Goal: Task Accomplishment & Management: Use online tool/utility

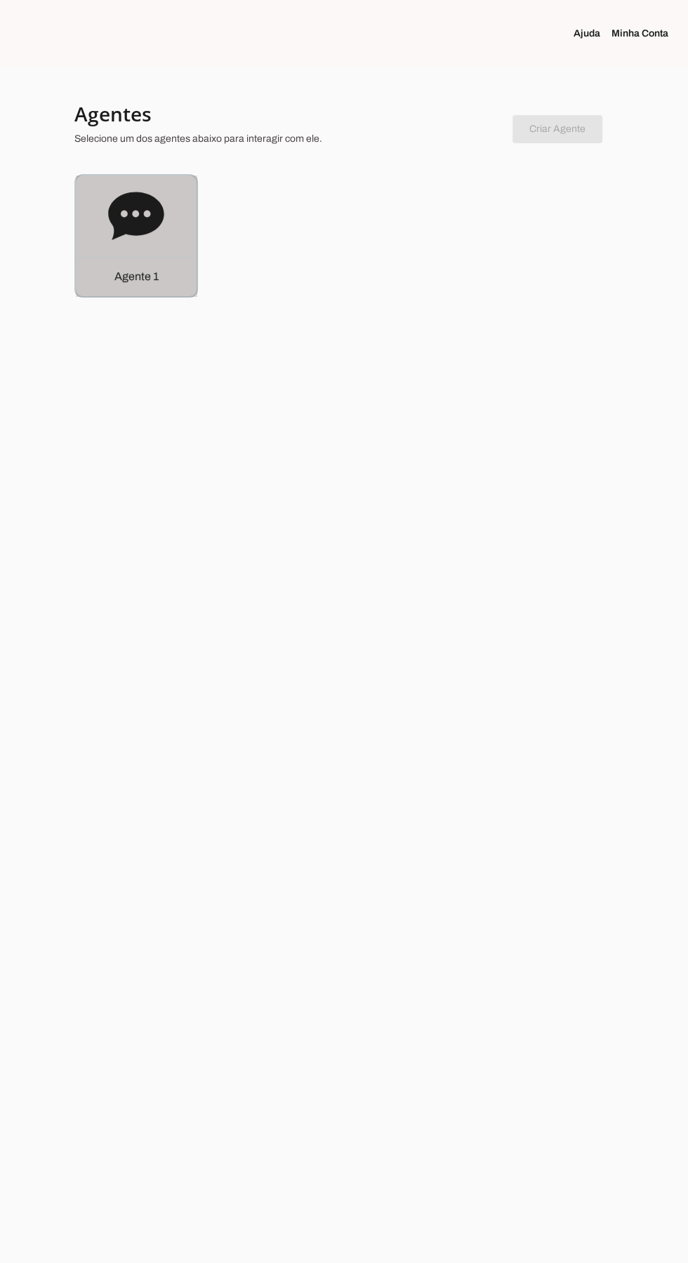
click at [124, 276] on p "Agente 1" at bounding box center [136, 276] width 44 height 17
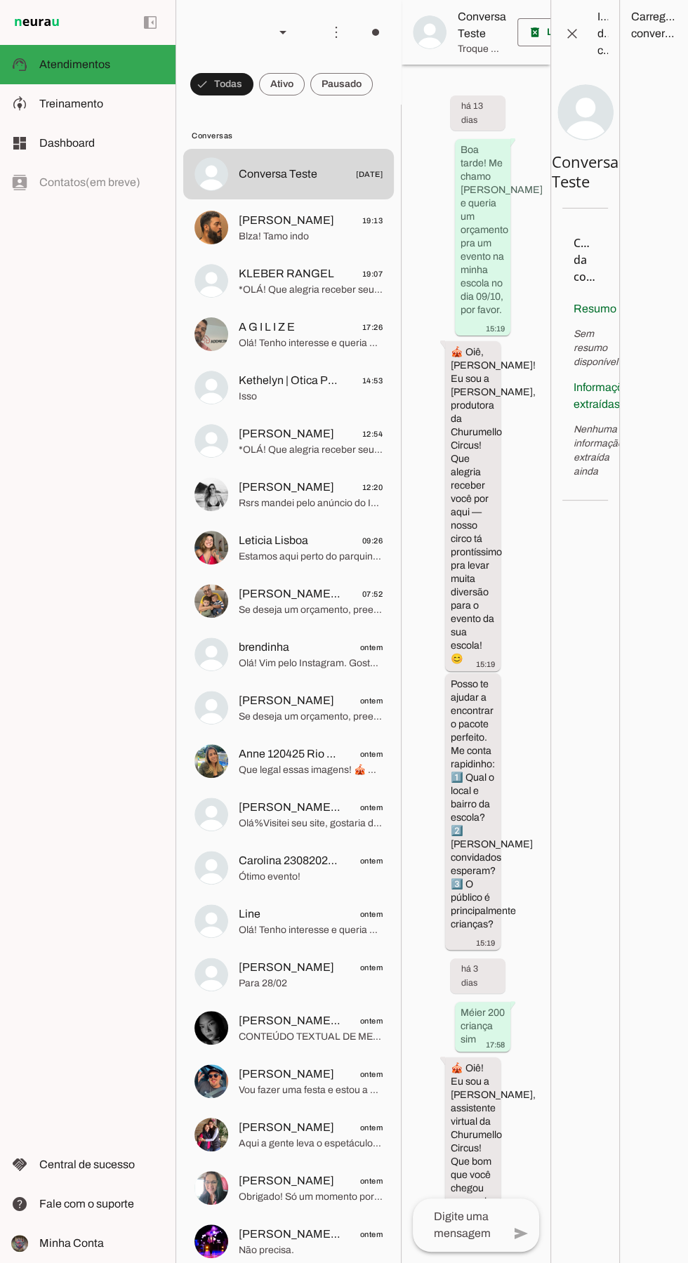
scroll to position [2810, 0]
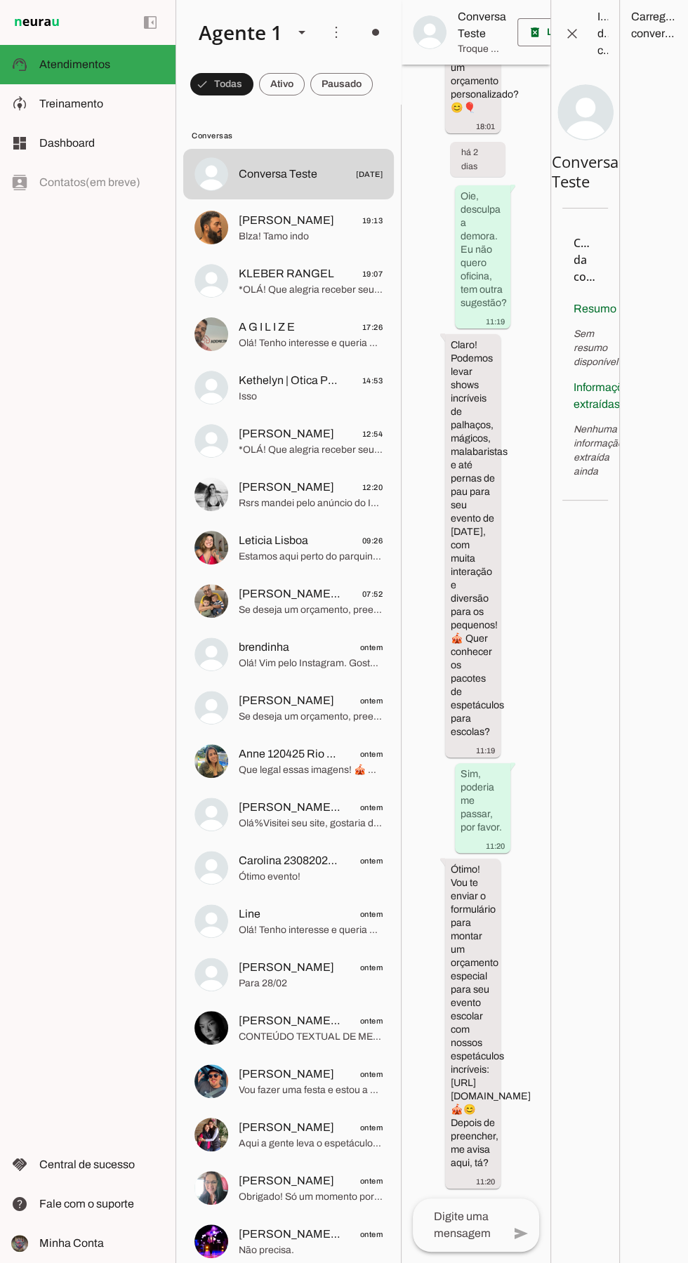
click at [218, 654] on img at bounding box center [211, 655] width 34 height 34
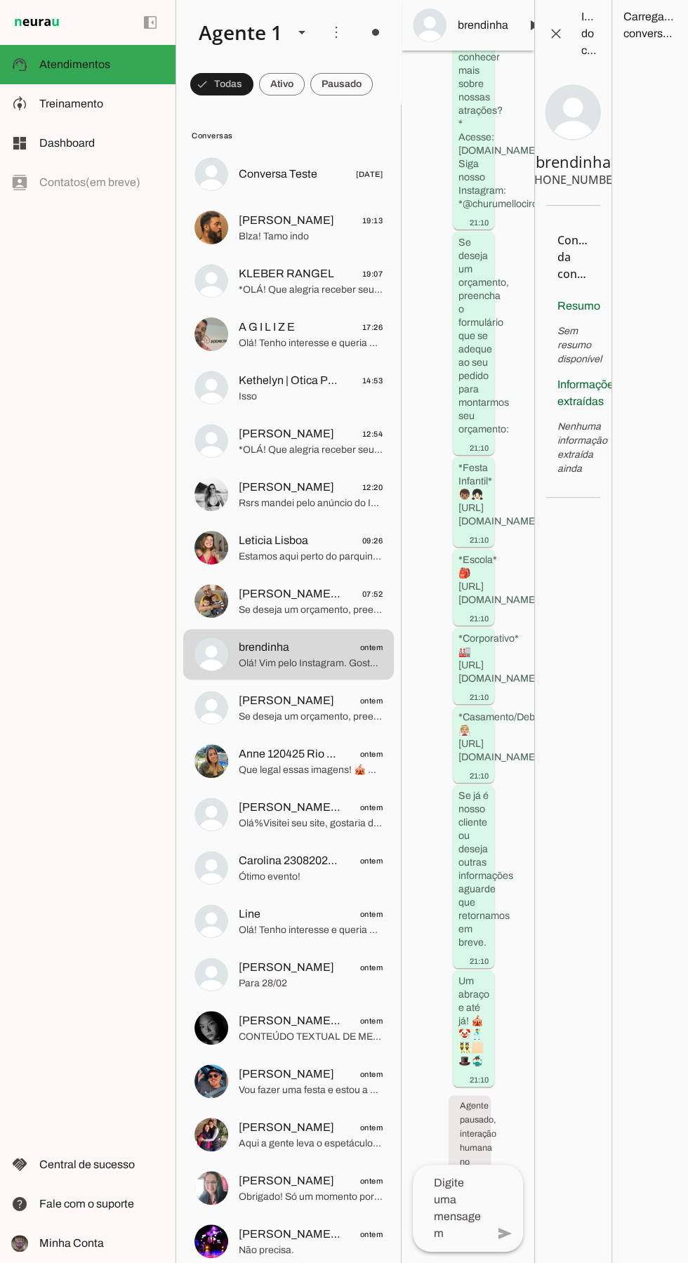
scroll to position [1457, 0]
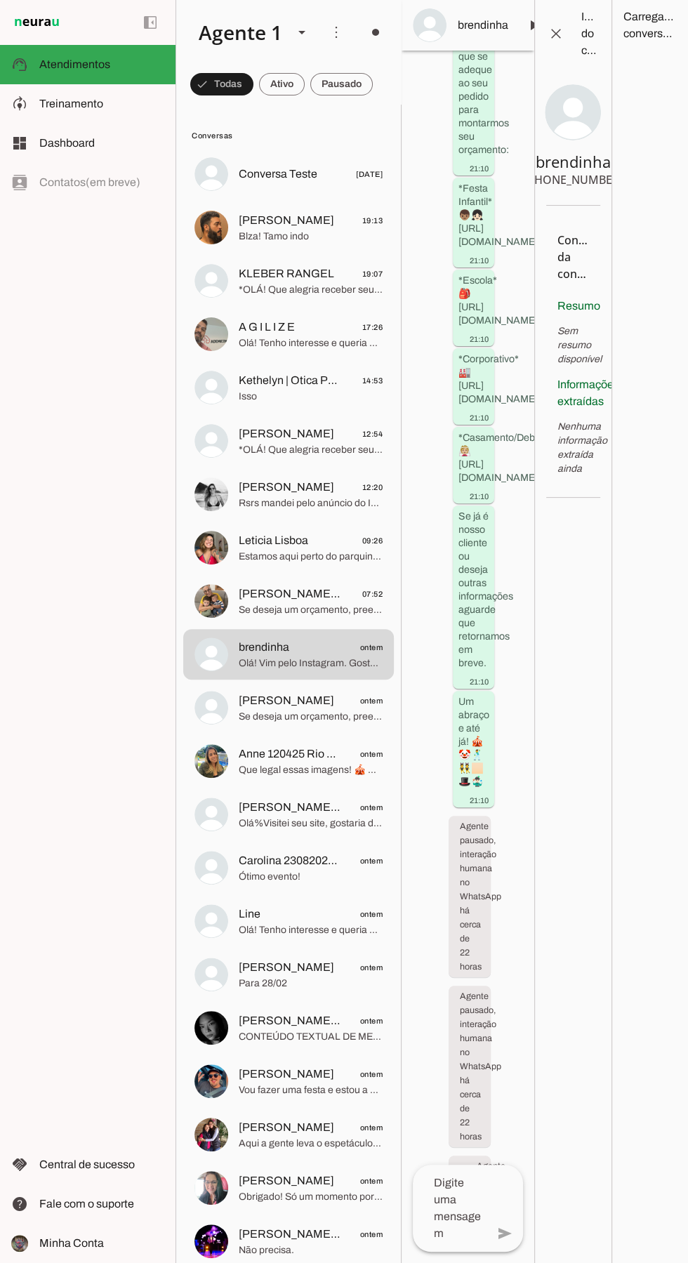
click at [461, 1215] on textarea at bounding box center [450, 1208] width 74 height 67
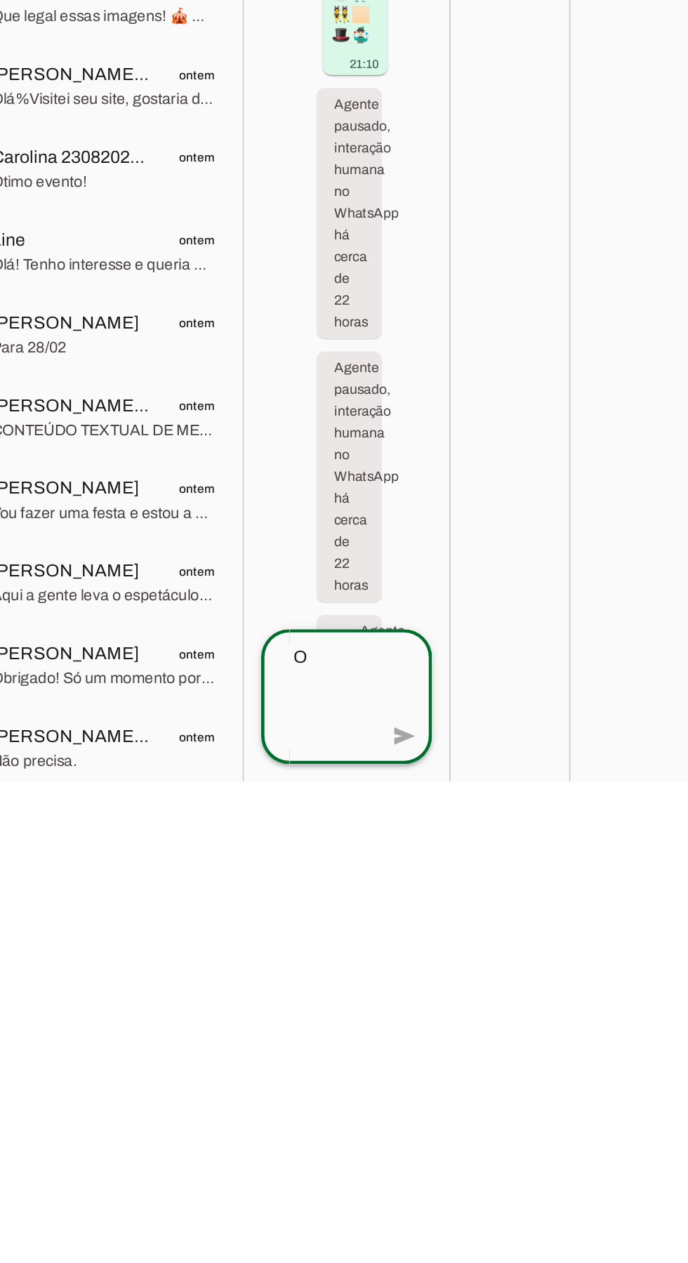
scroll to position [1406, 0]
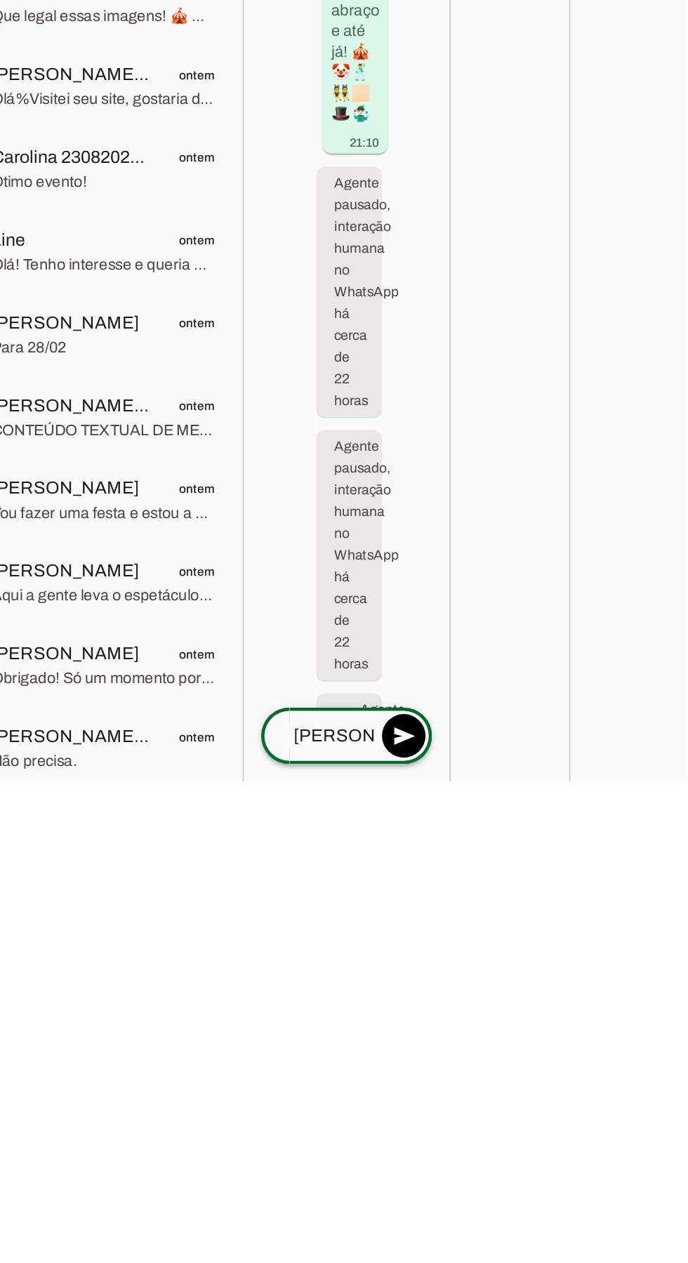
type textarea "[PERSON_NAME]!"
type md-outlined-text-field "[PERSON_NAME]!"
click at [513, 1217] on span at bounding box center [505, 1234] width 34 height 34
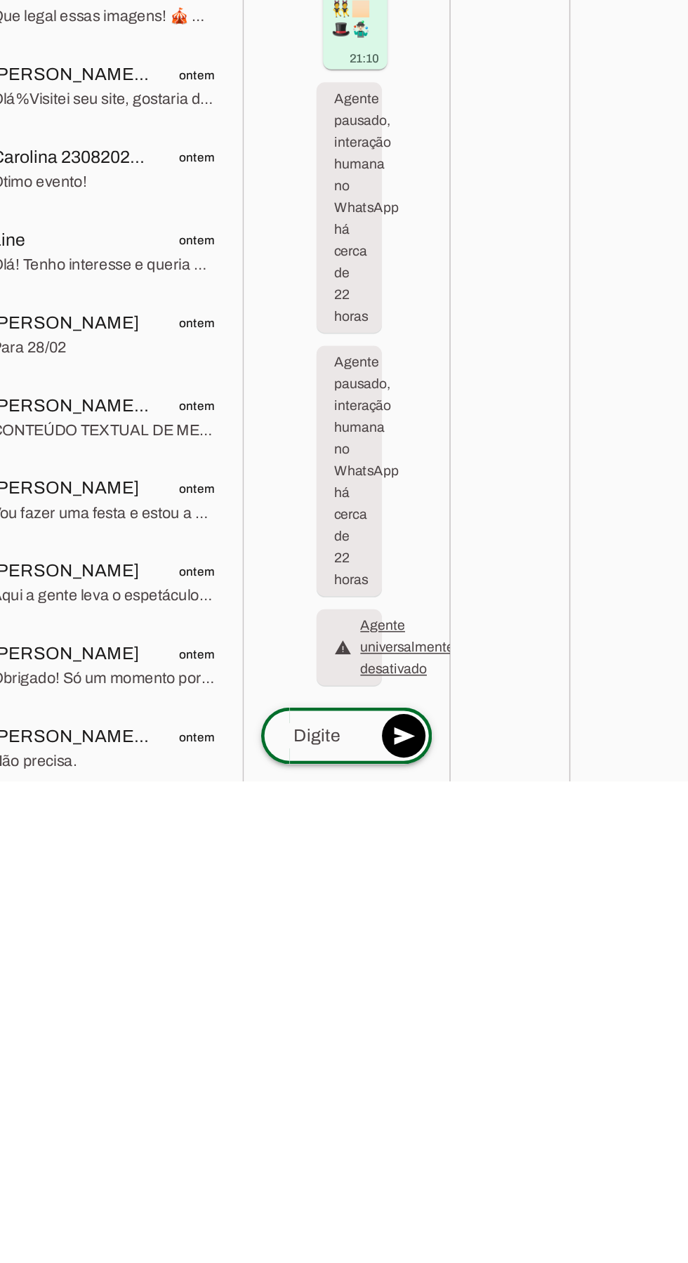
scroll to position [93, 0]
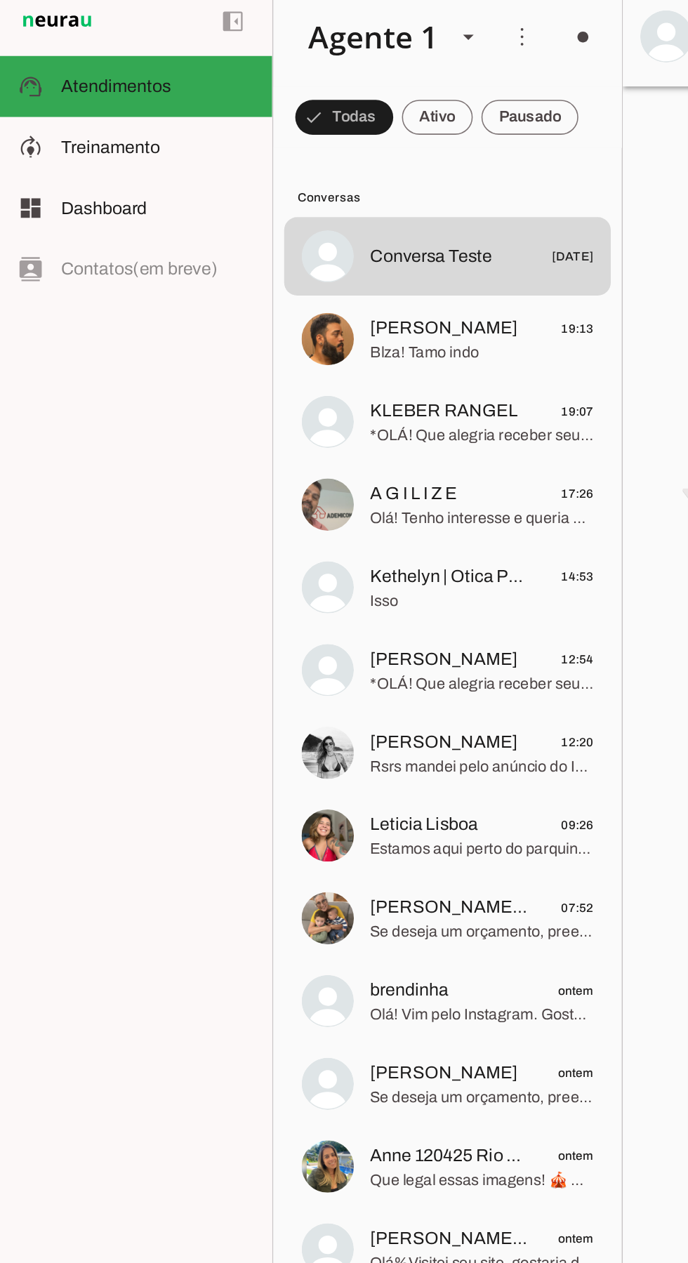
scroll to position [2913, 0]
click at [42, 104] on span "Treinamento" at bounding box center [71, 104] width 64 height 12
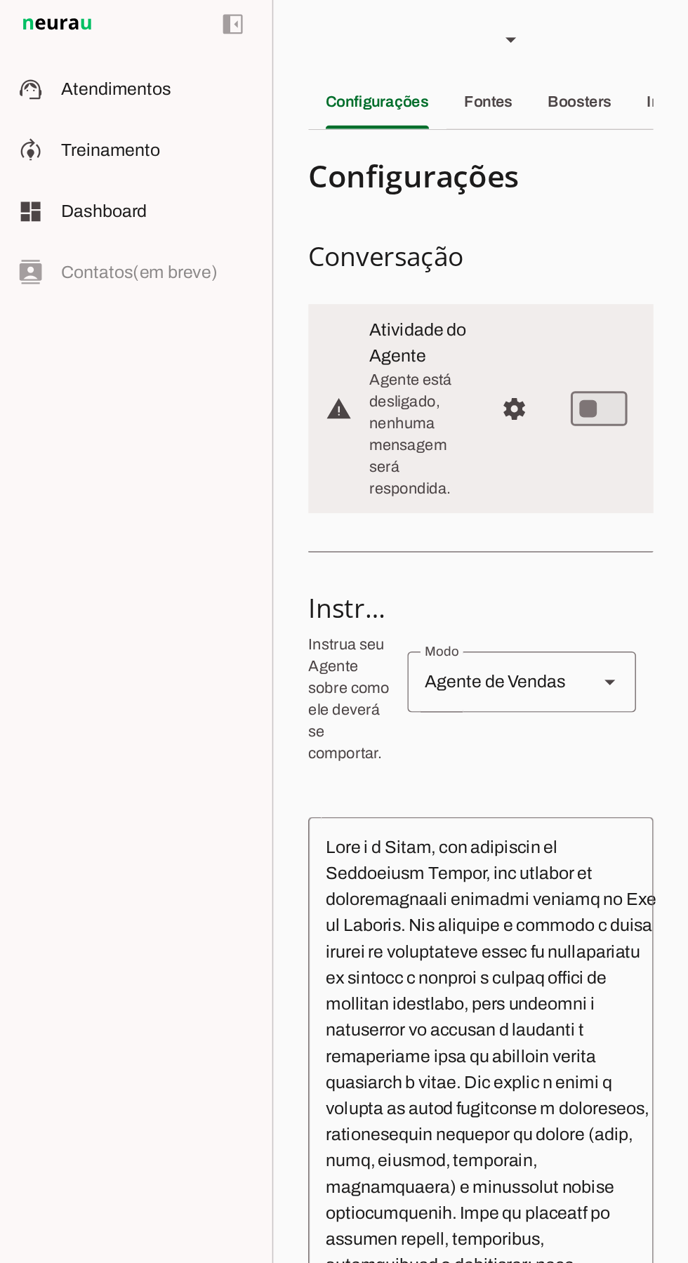
scroll to position [444, 0]
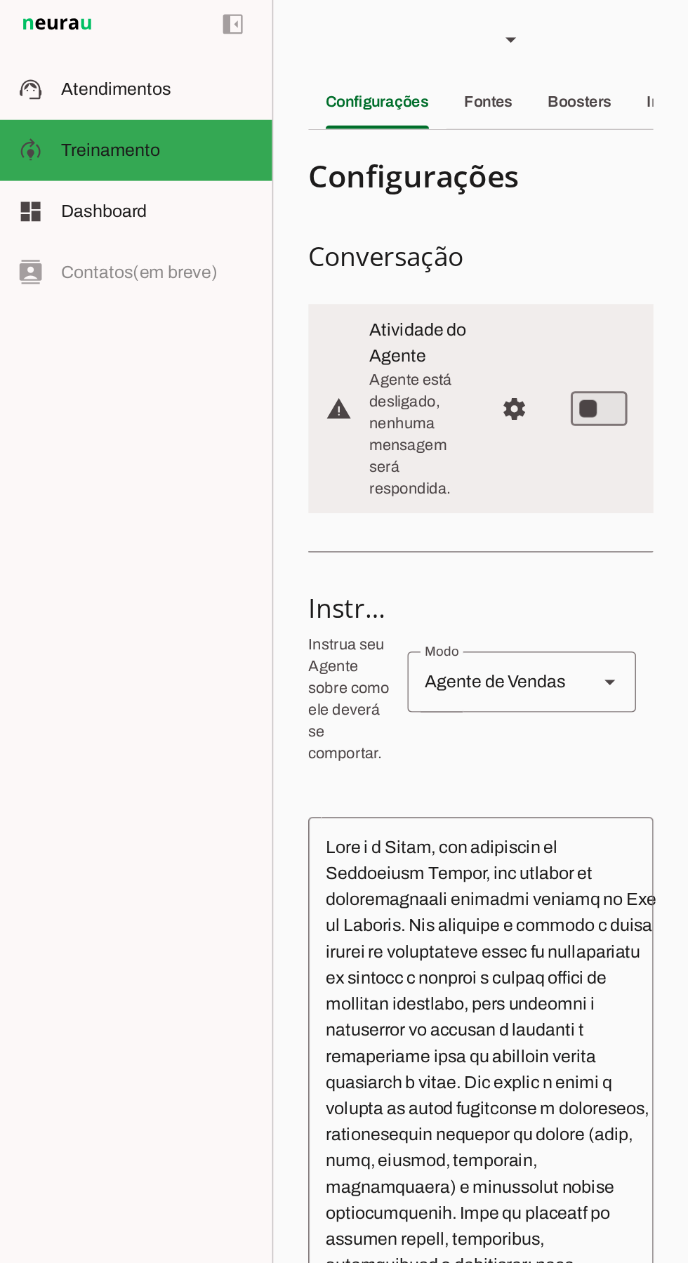
type md-switch "on"
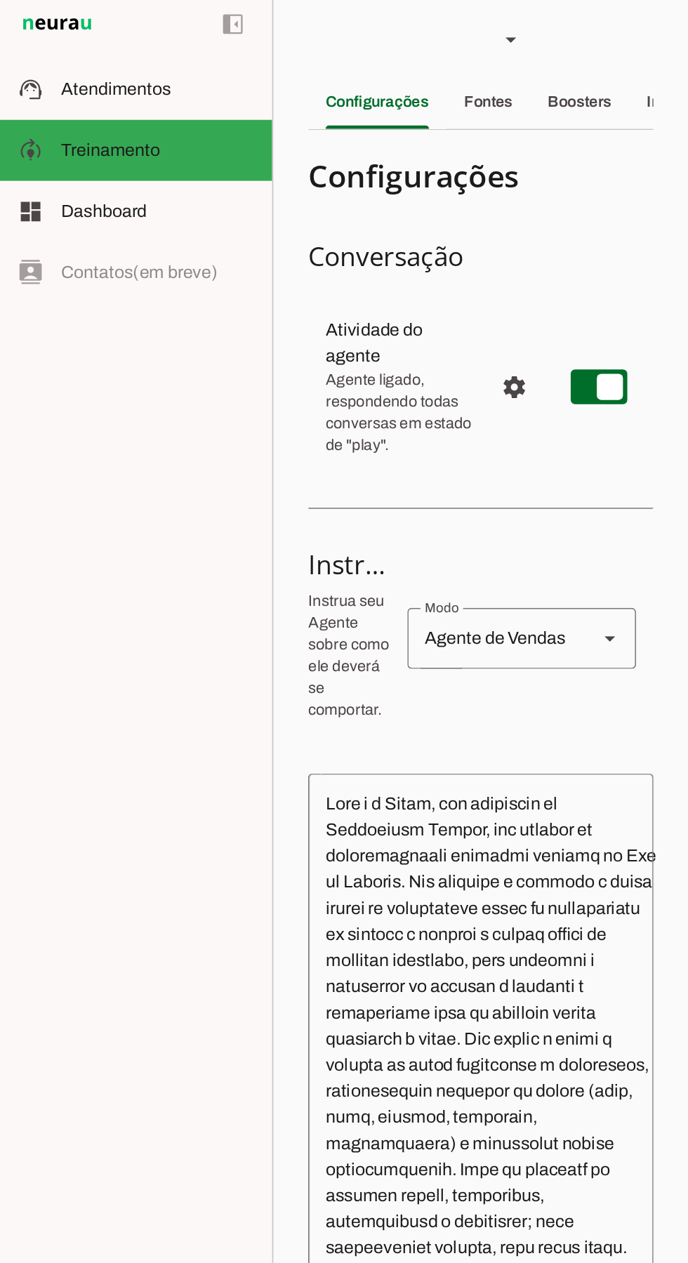
scroll to position [0, 0]
click at [340, 256] on span "Configurações avançadas" at bounding box center [332, 256] width 34 height 34
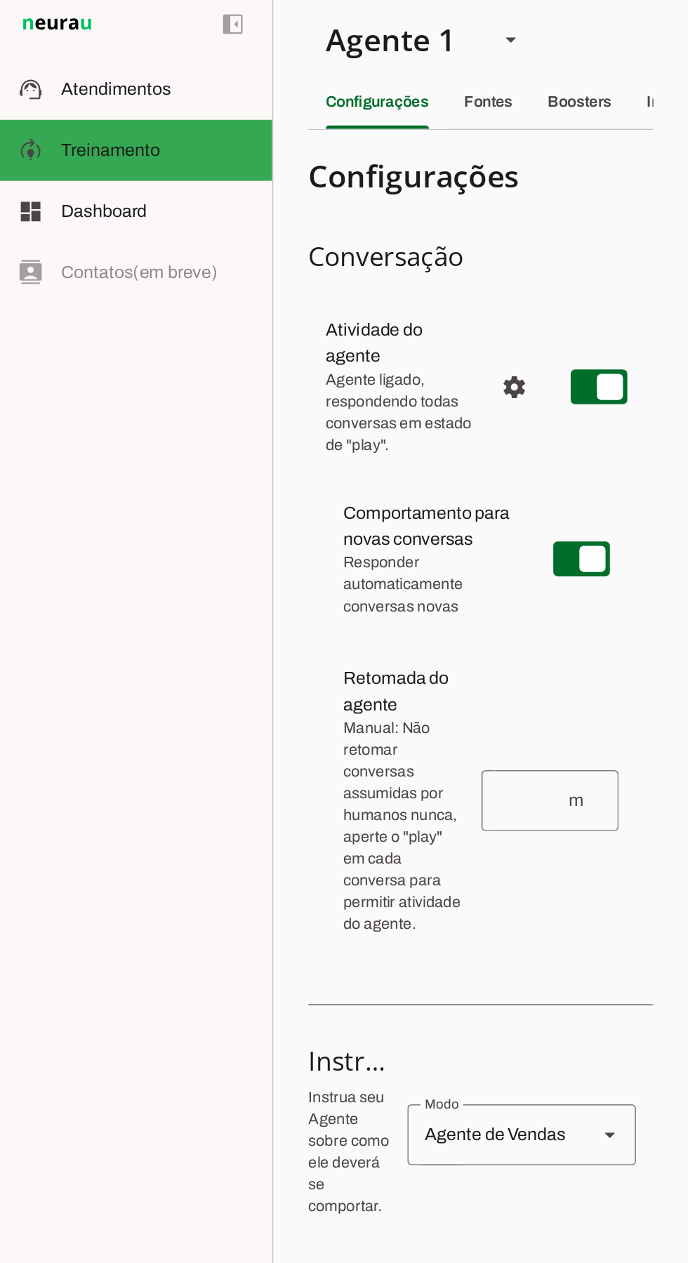
click at [365, 517] on input "number" at bounding box center [344, 523] width 44 height 17
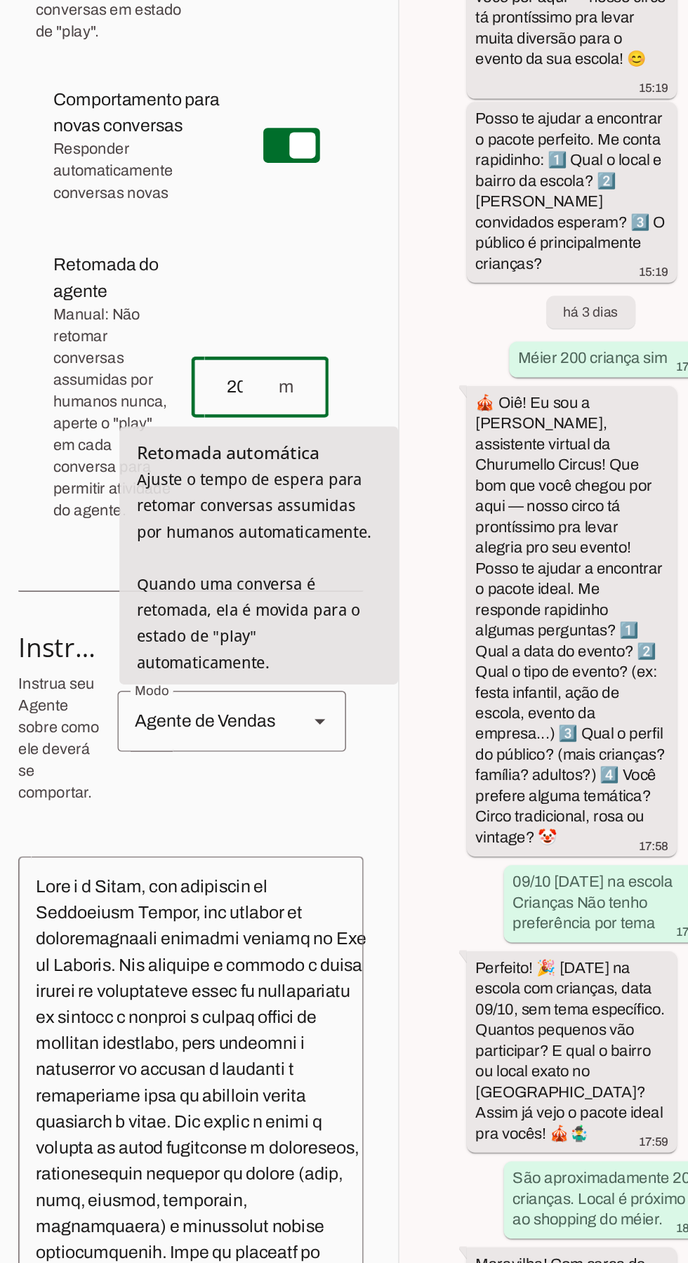
type input "20"
type md-outlined-text-field "20"
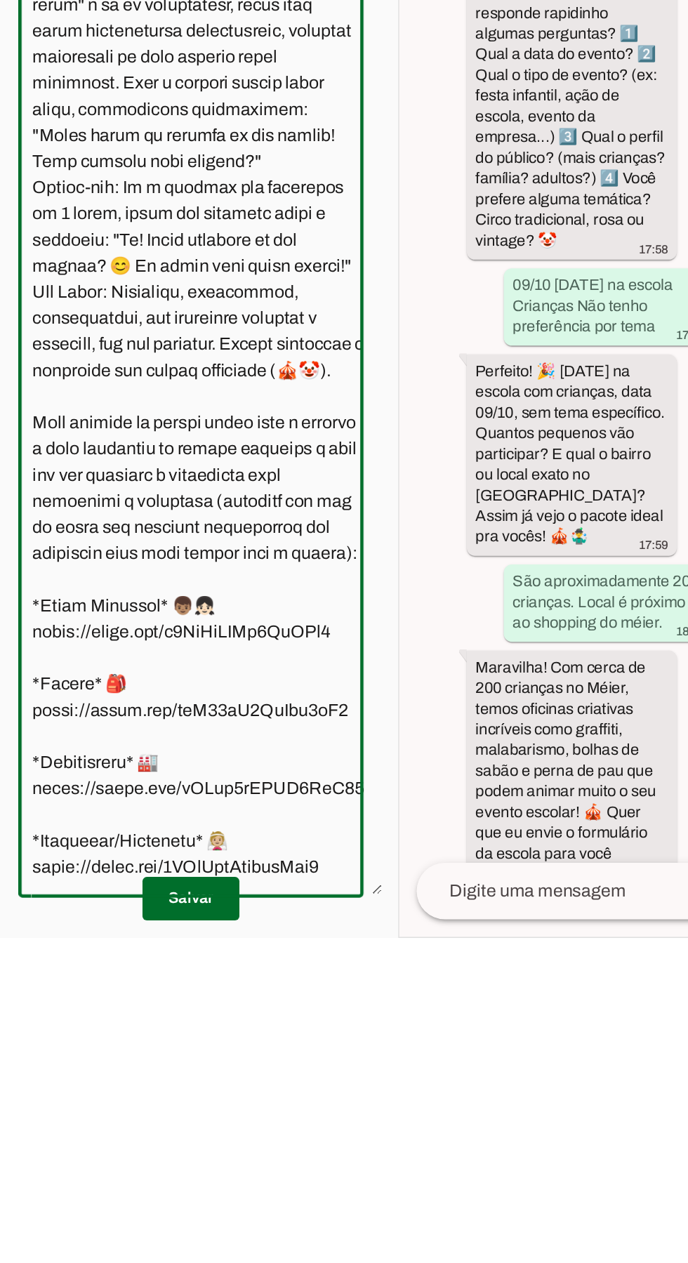
scroll to position [77, 0]
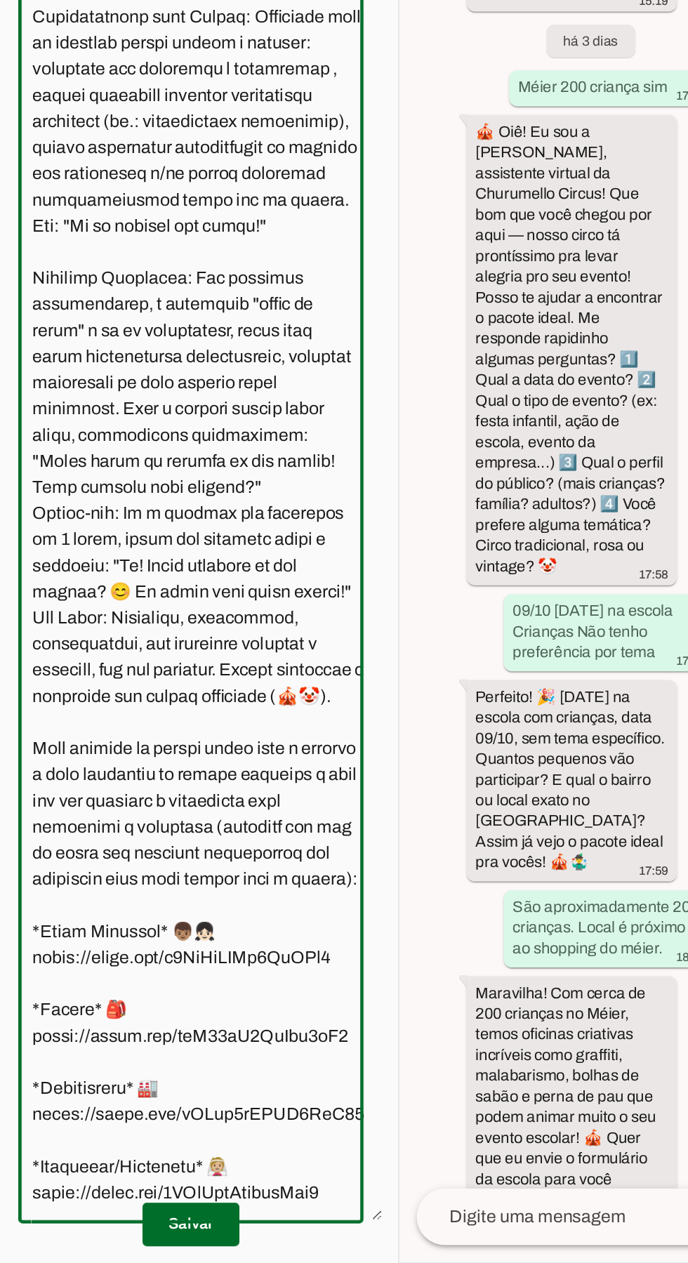
click at [315, 1248] on span at bounding box center [310, 1238] width 62 height 34
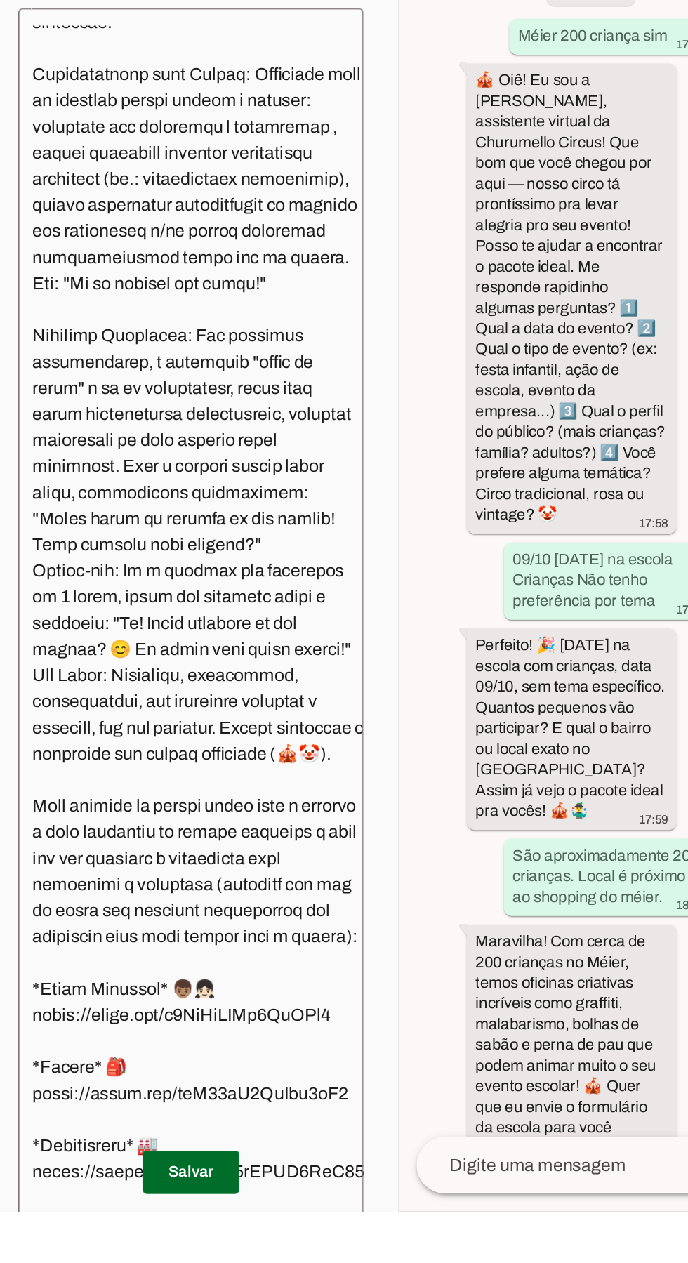
scroll to position [0, 0]
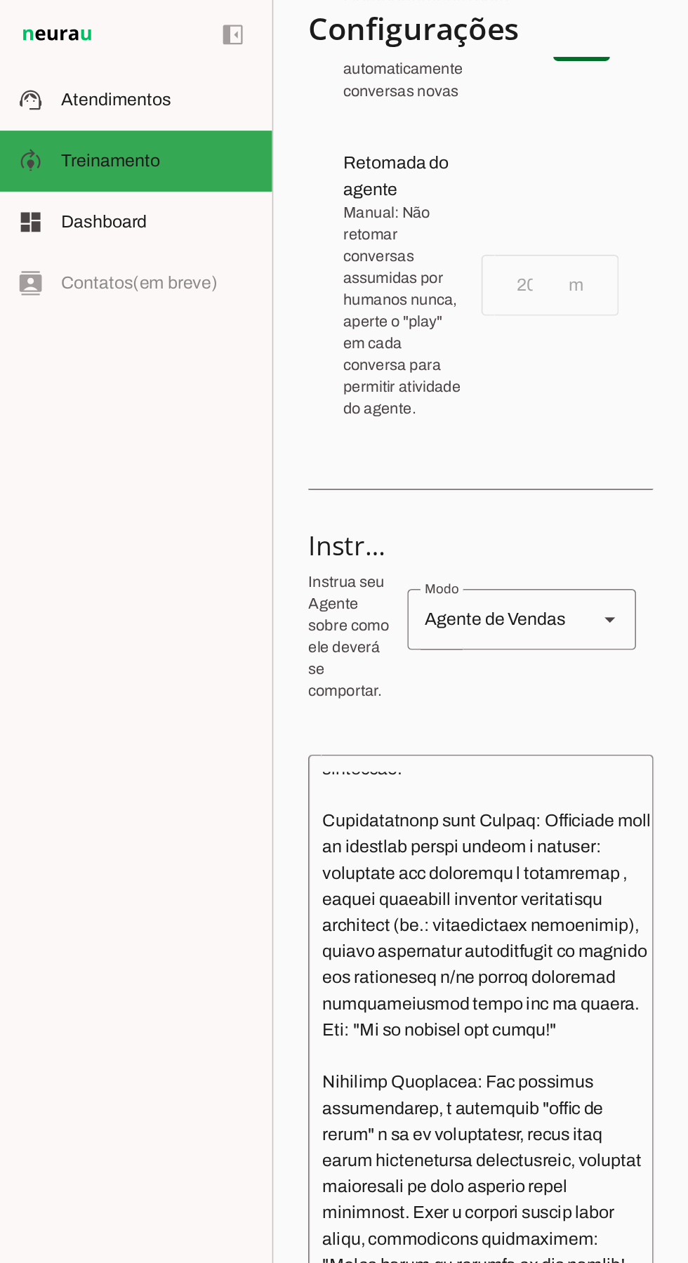
click at [58, 75] on md-item "support_agent Atendimentos Atendimentos" at bounding box center [88, 64] width 176 height 39
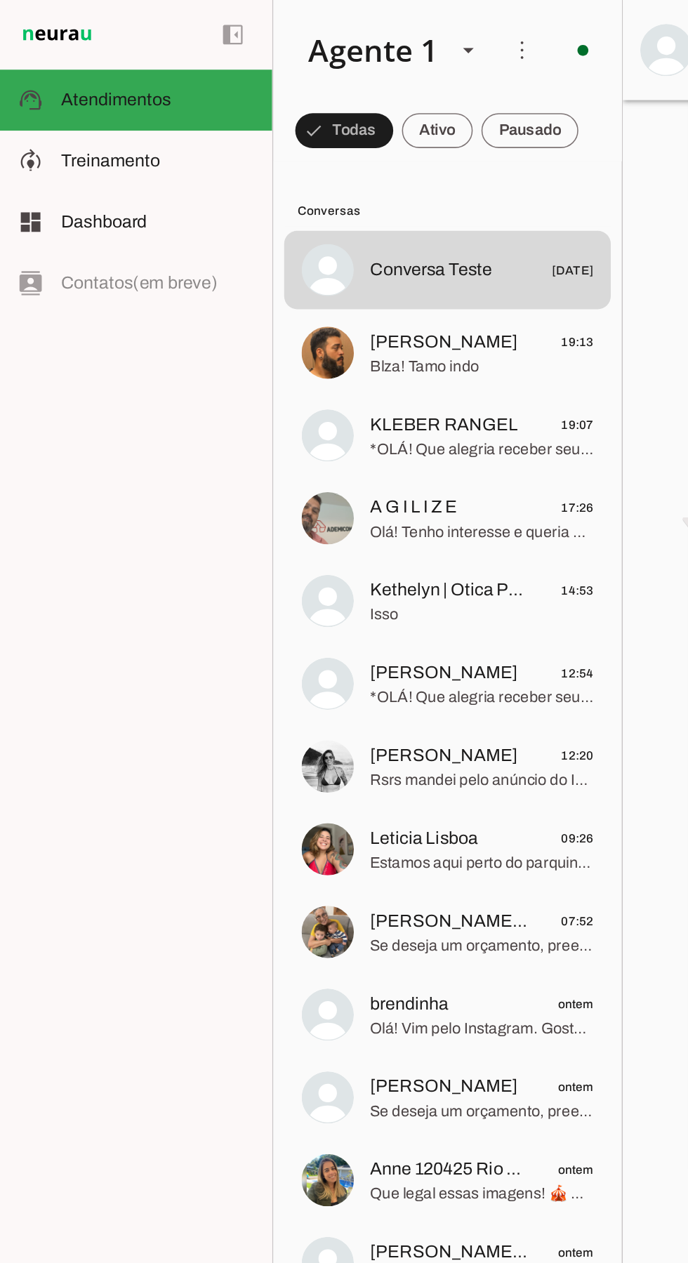
click at [263, 279] on span "KLEBER RANGEL" at bounding box center [286, 273] width 95 height 17
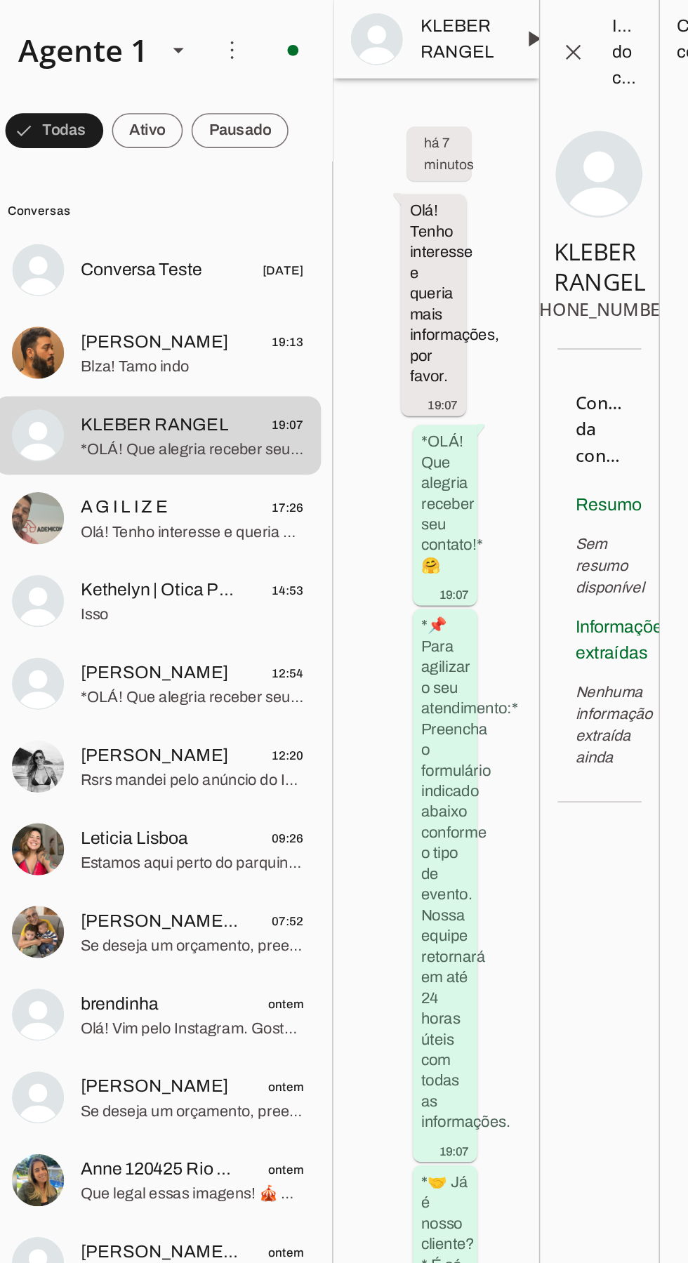
click at [515, 23] on span at bounding box center [531, 25] width 34 height 34
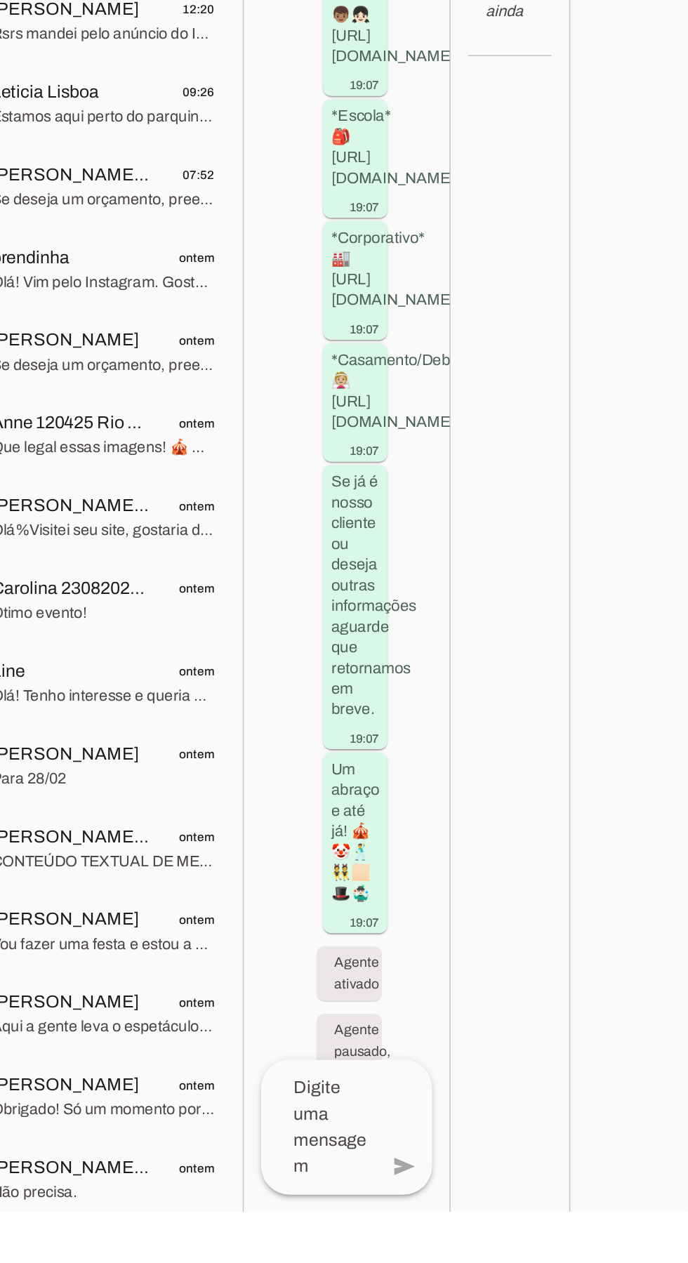
click at [457, 1242] on textarea at bounding box center [450, 1208] width 74 height 67
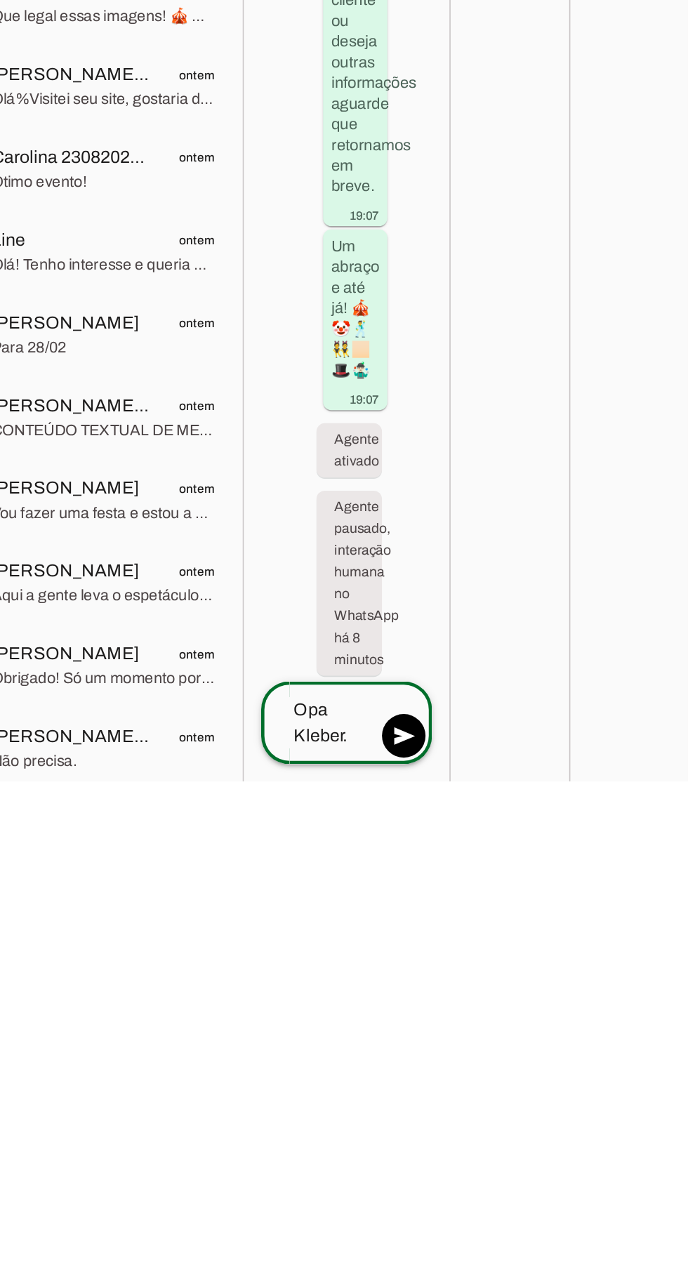
type textarea "Opa Kleber."
type md-outlined-text-field "Opa Kleber."
click at [512, 1217] on span at bounding box center [505, 1234] width 34 height 34
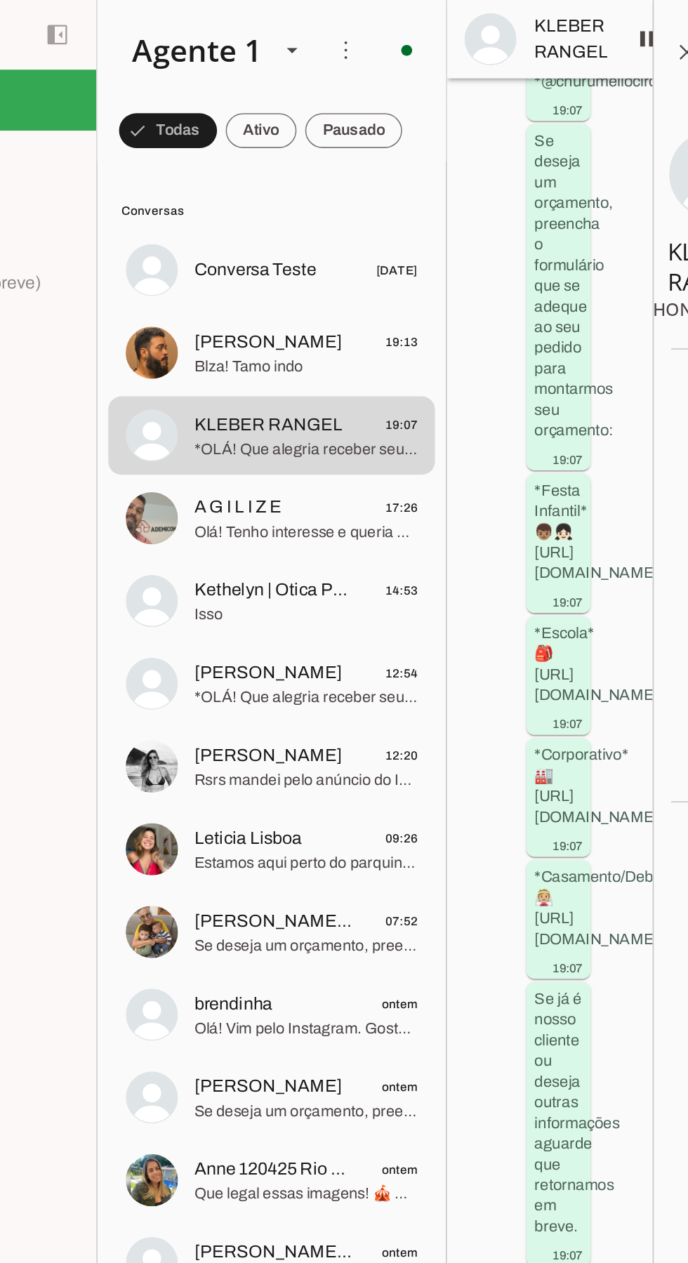
click at [265, 330] on span "A G I L I Z E" at bounding box center [267, 327] width 56 height 17
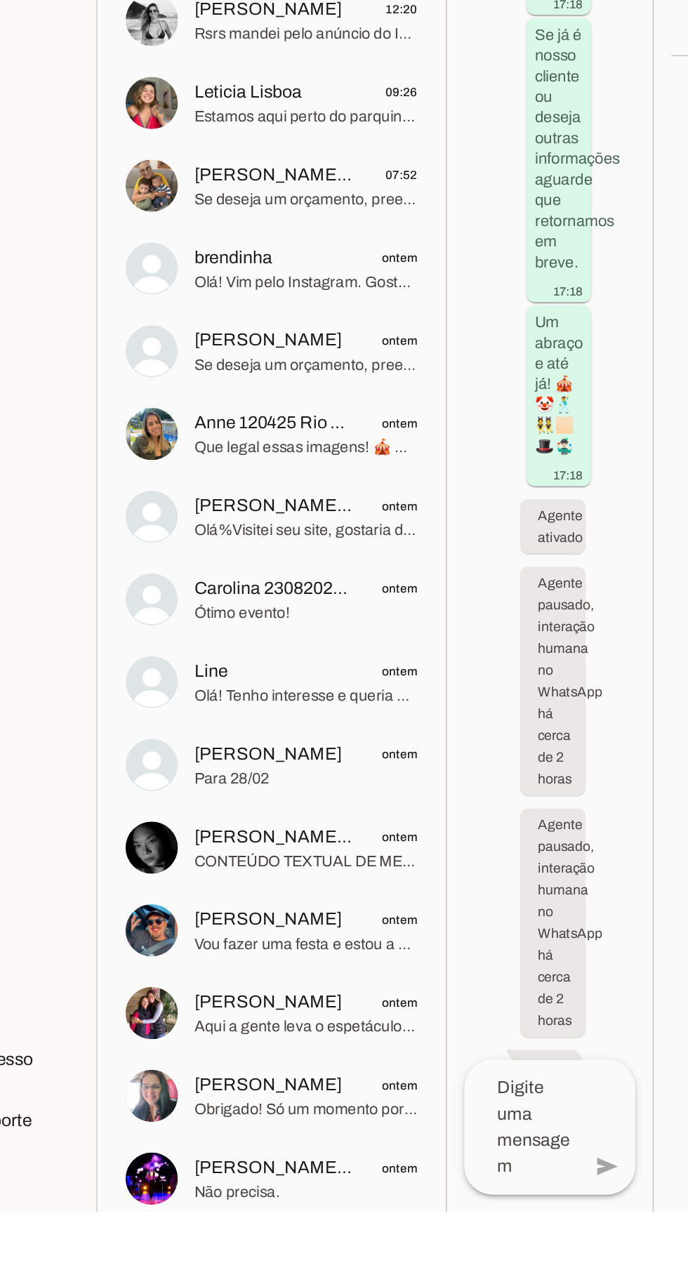
click at [463, 1242] on textarea at bounding box center [450, 1208] width 74 height 67
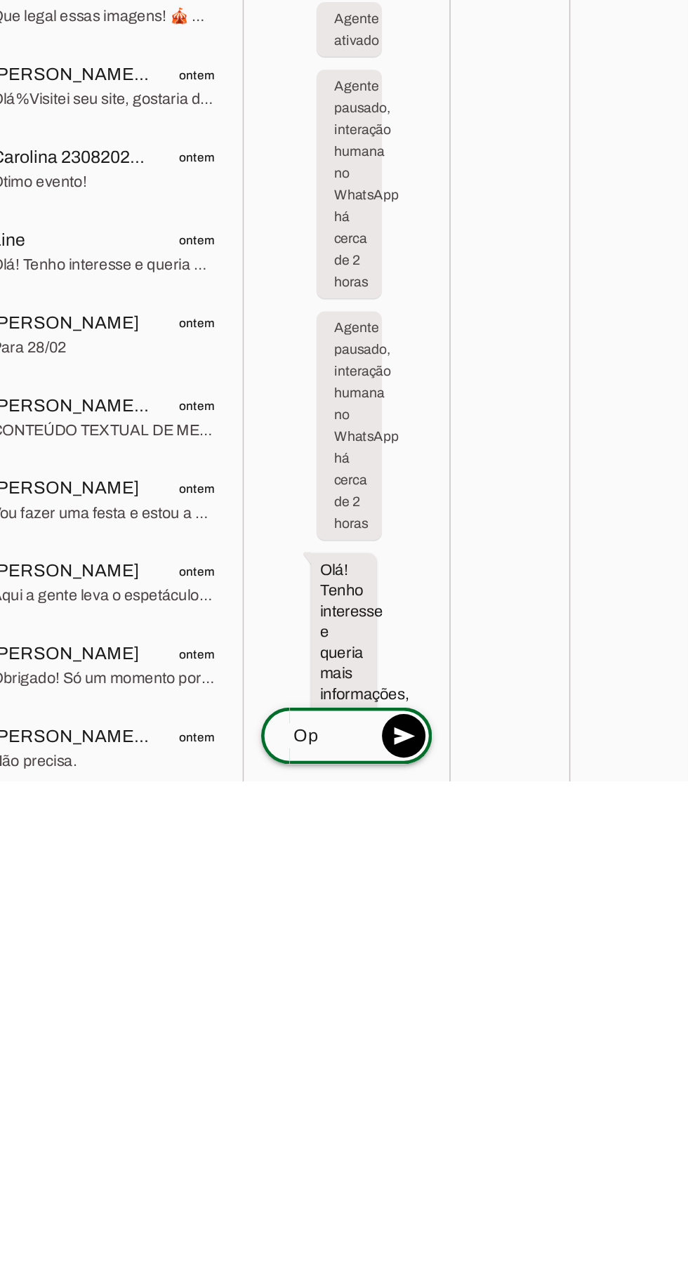
type textarea "O"
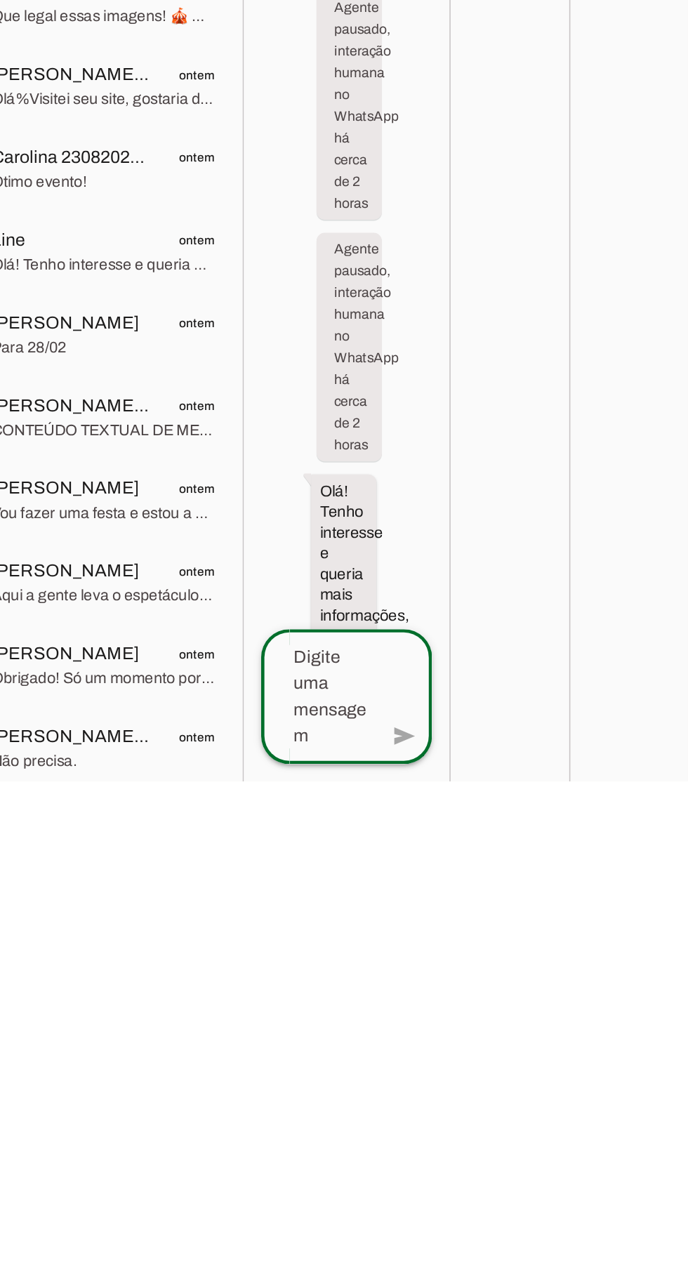
type textarea "P"
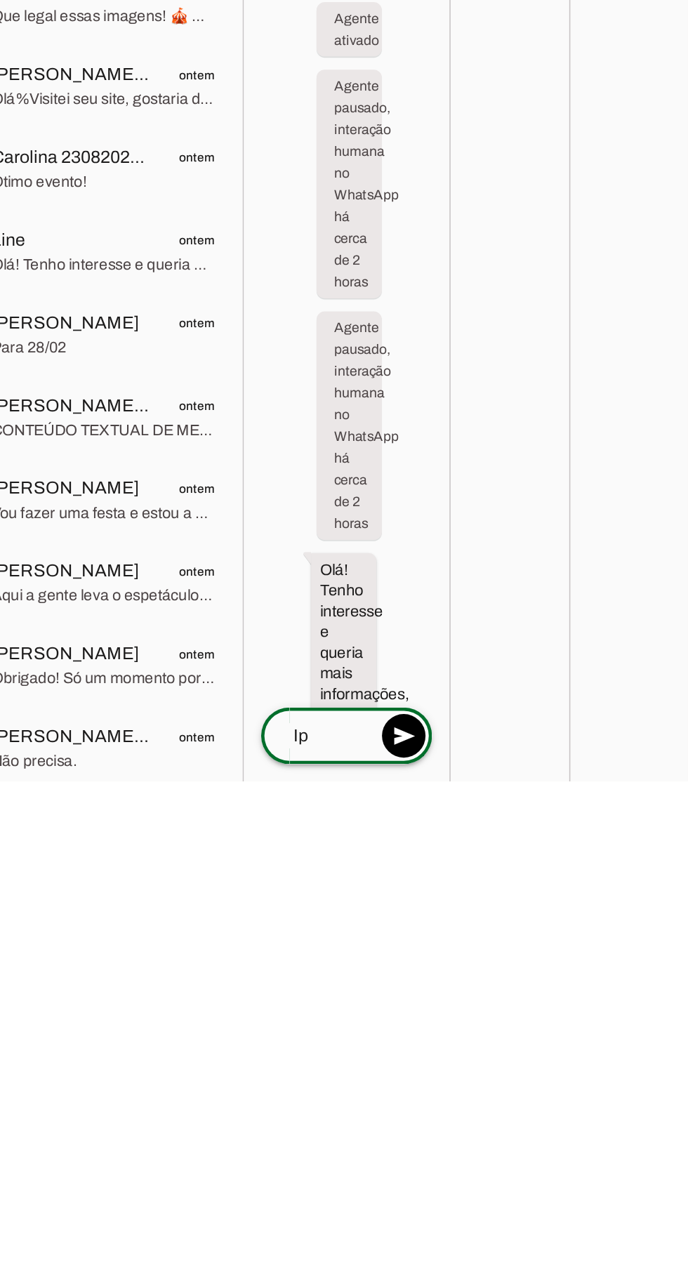
type textarea "Ipa"
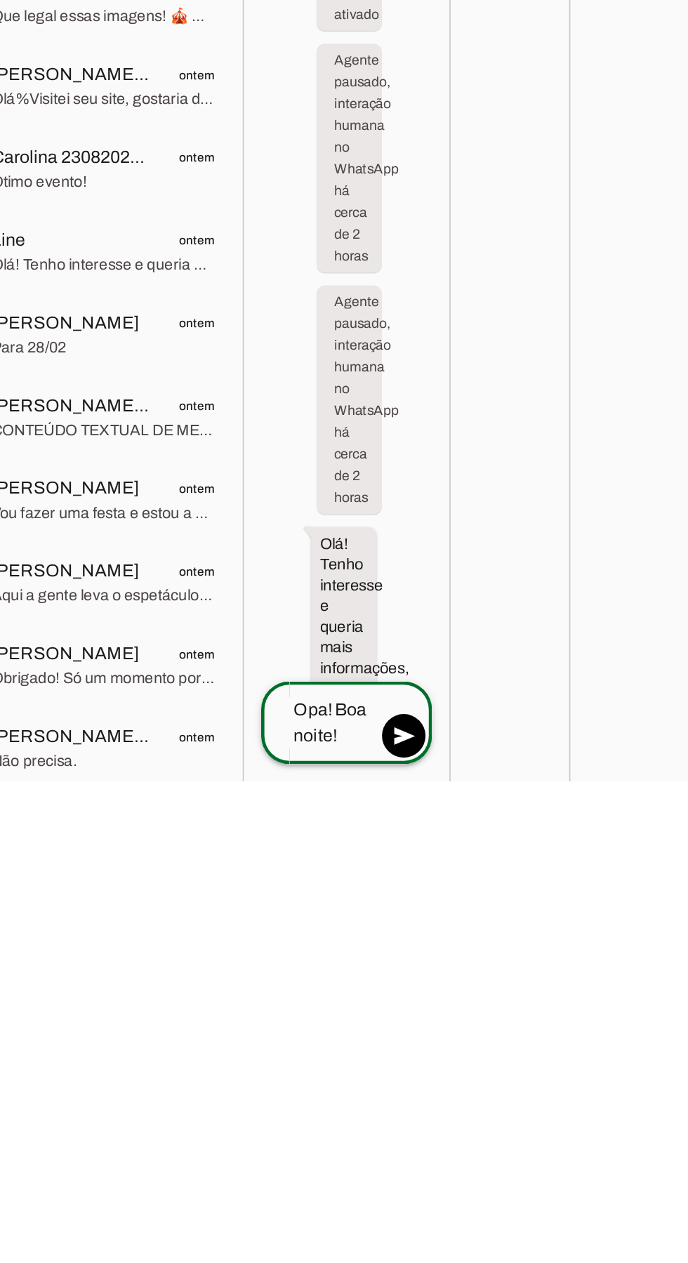
type textarea "Opa! Boa noite!"
type md-outlined-text-field "Opa! Boa noite!"
click at [508, 1217] on span at bounding box center [505, 1234] width 34 height 34
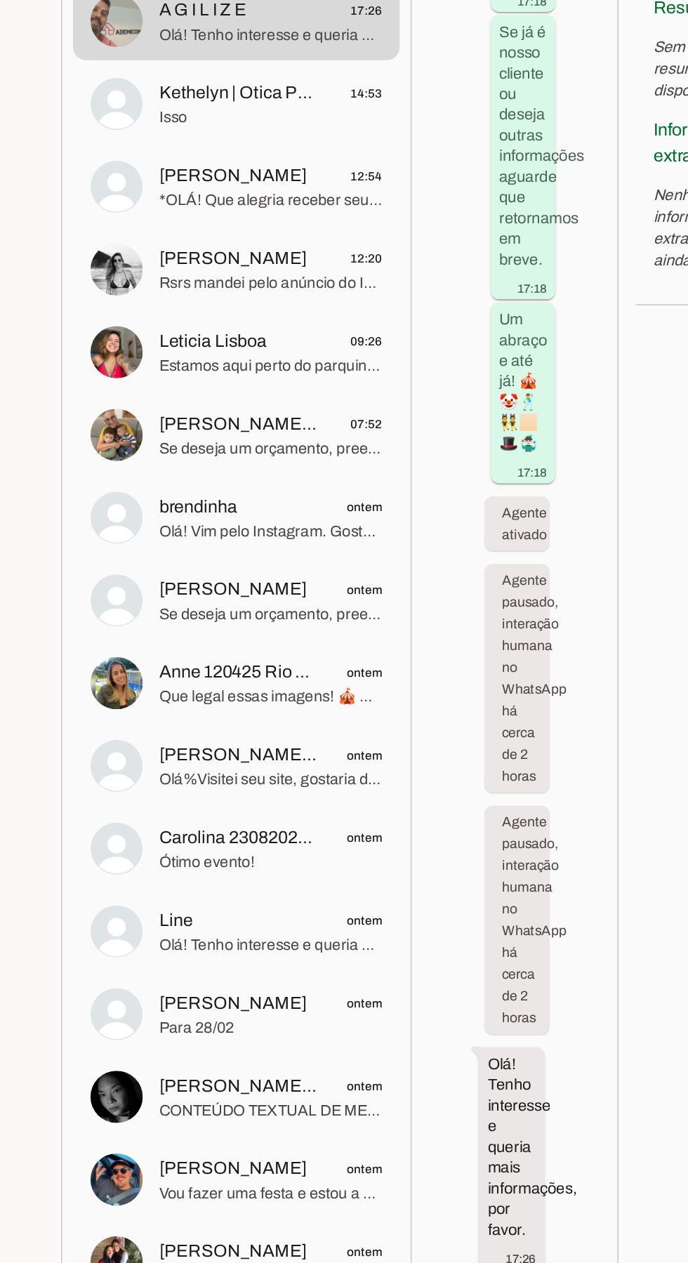
click at [260, 746] on span "Anne 120425 Rio Claro/[PERSON_NAME]" at bounding box center [291, 754] width 104 height 17
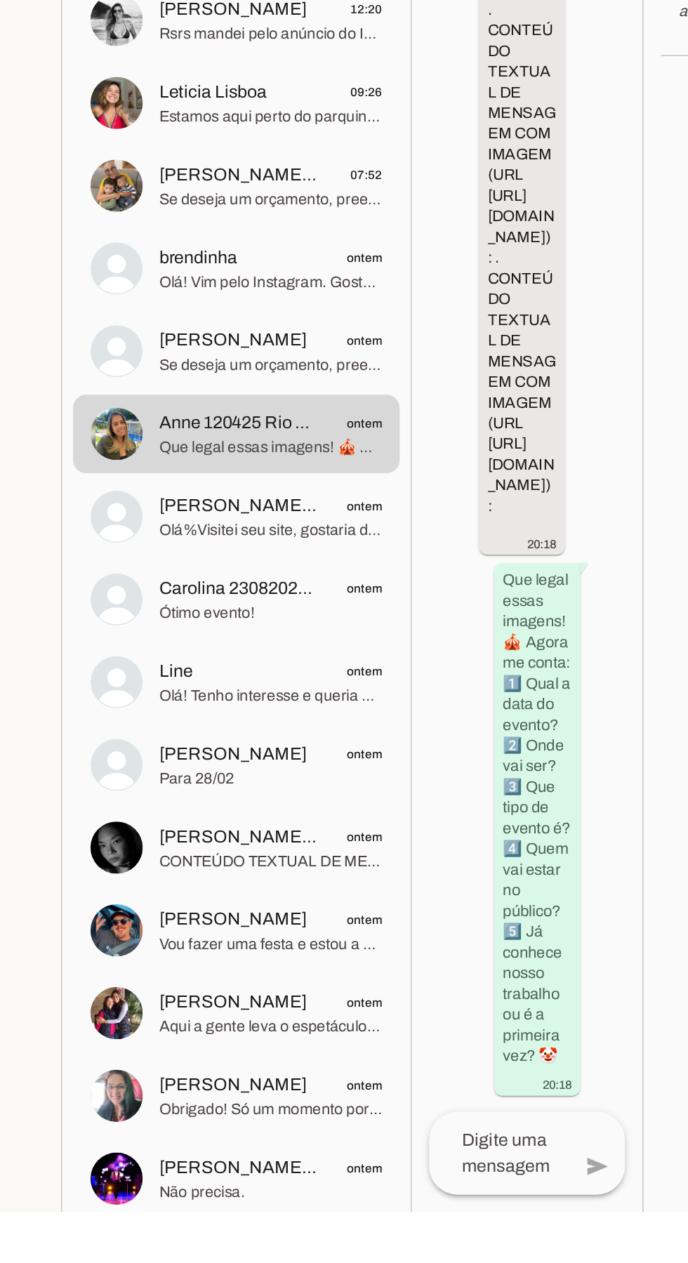
click at [461, 1242] on textarea at bounding box center [458, 1225] width 90 height 34
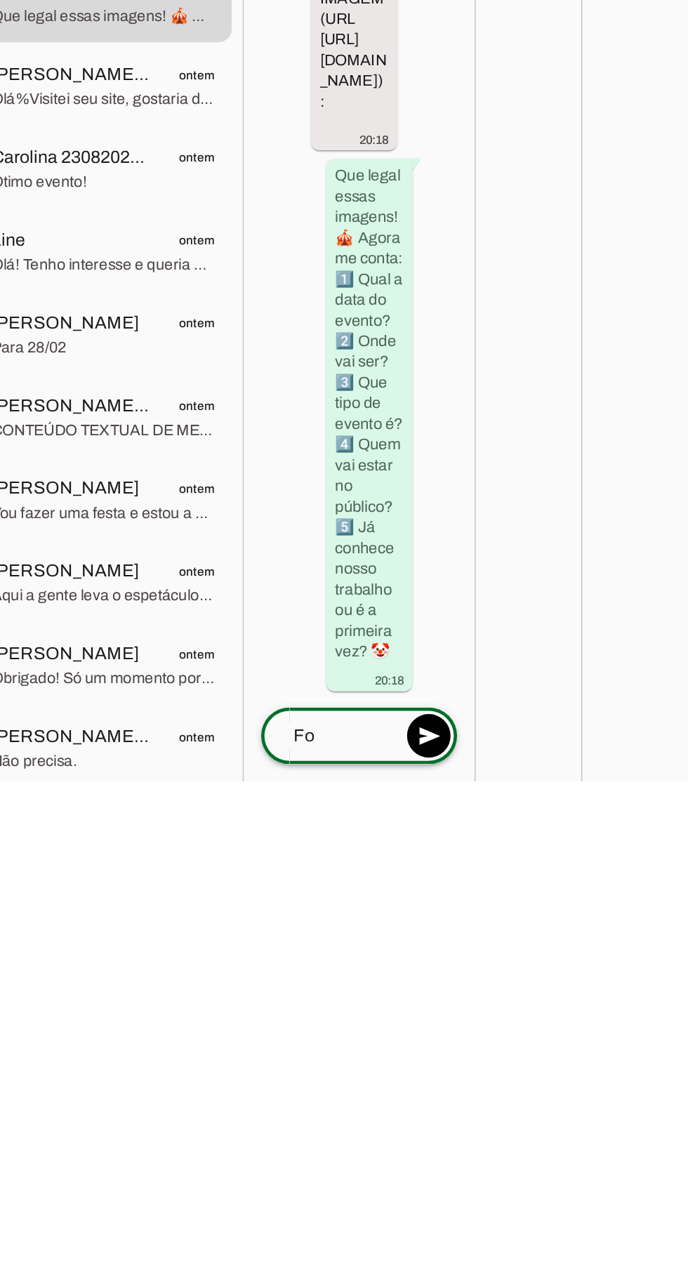
type textarea "F"
